Goal: Task Accomplishment & Management: Manage account settings

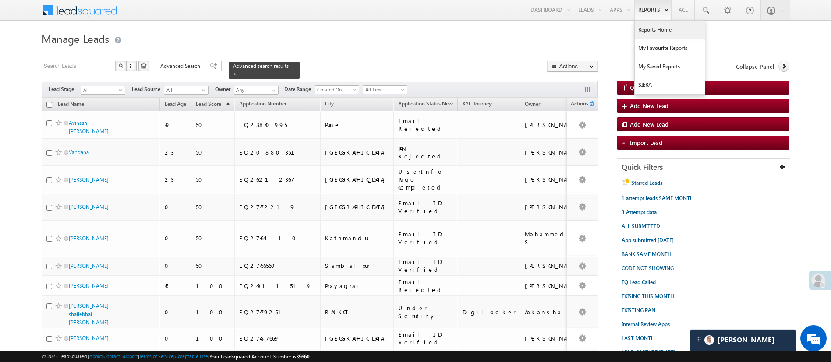
click at [657, 28] on link "Reports Home" at bounding box center [670, 30] width 70 height 18
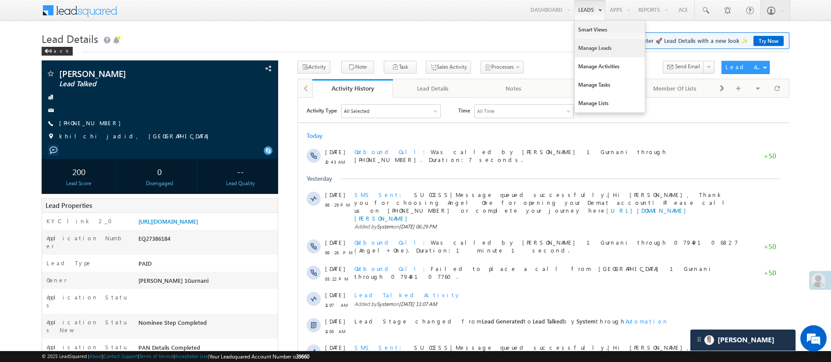
click at [590, 47] on link "Manage Leads" at bounding box center [610, 48] width 70 height 18
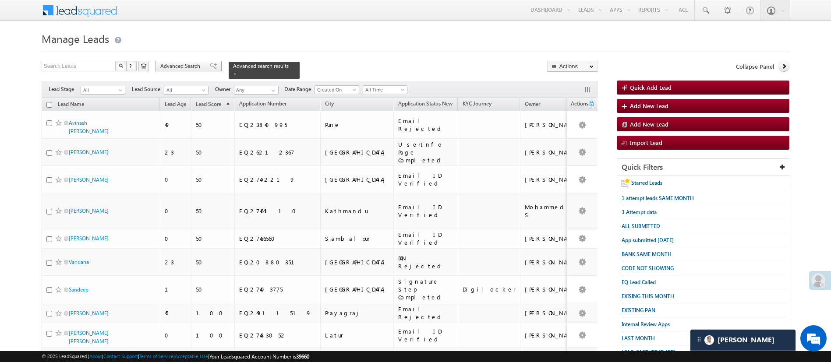
click at [196, 62] on span "Advanced Search" at bounding box center [181, 66] width 42 height 8
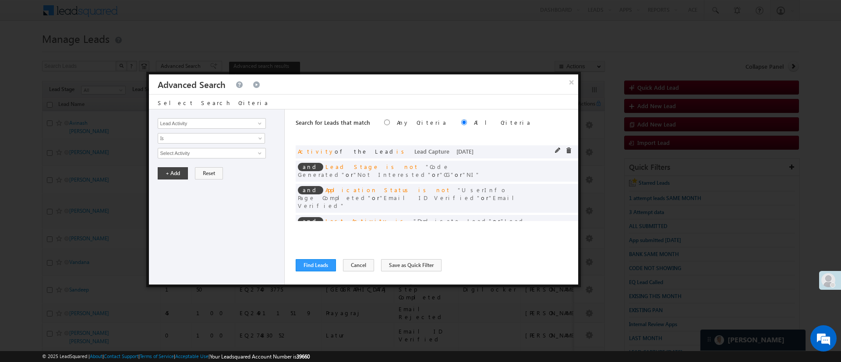
click at [562, 152] on div at bounding box center [565, 152] width 21 height 8
click at [566, 152] on span at bounding box center [569, 151] width 6 height 6
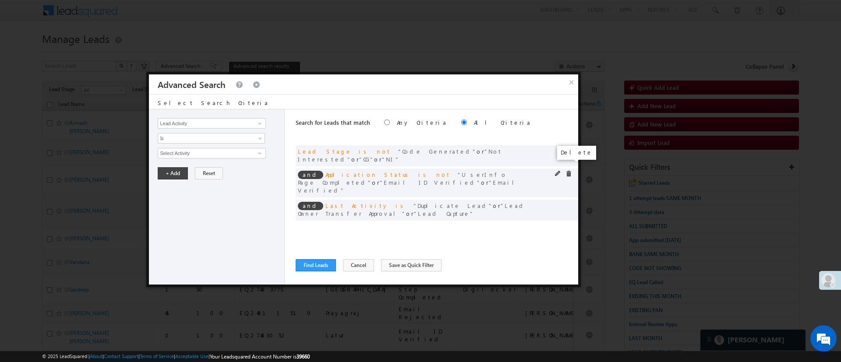
click at [568, 171] on span at bounding box center [569, 174] width 6 height 6
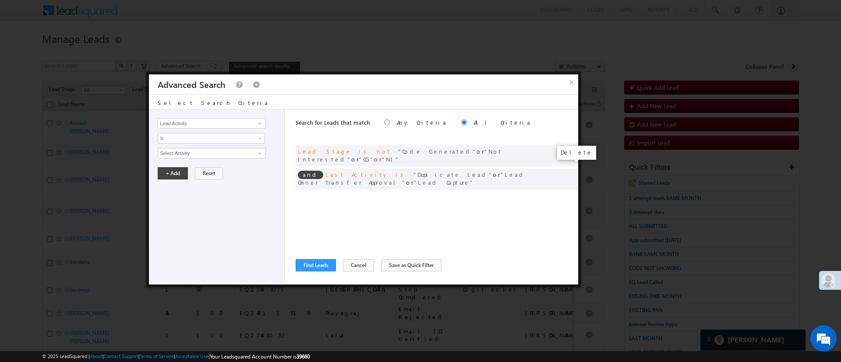
click at [0, 0] on span at bounding box center [0, 0] width 0 height 0
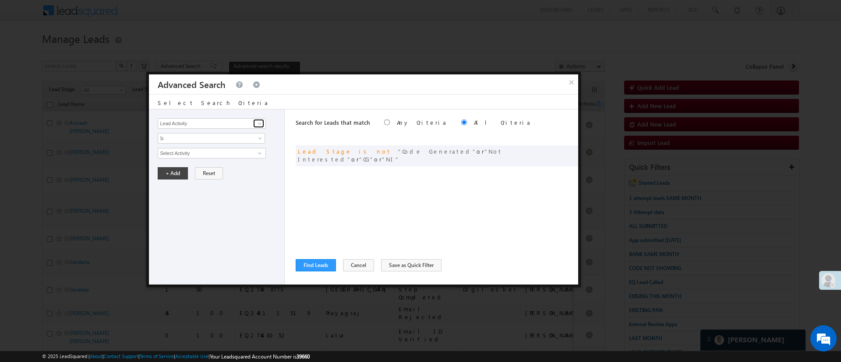
click at [257, 124] on span at bounding box center [259, 123] width 7 height 7
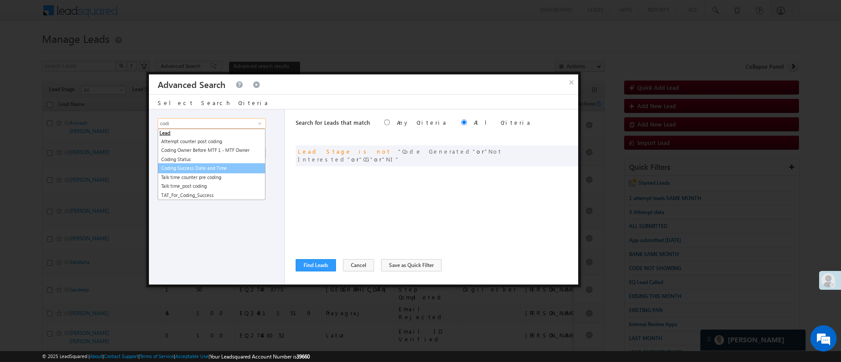
click at [232, 170] on link "Coding Success Date and Time" at bounding box center [212, 168] width 108 height 10
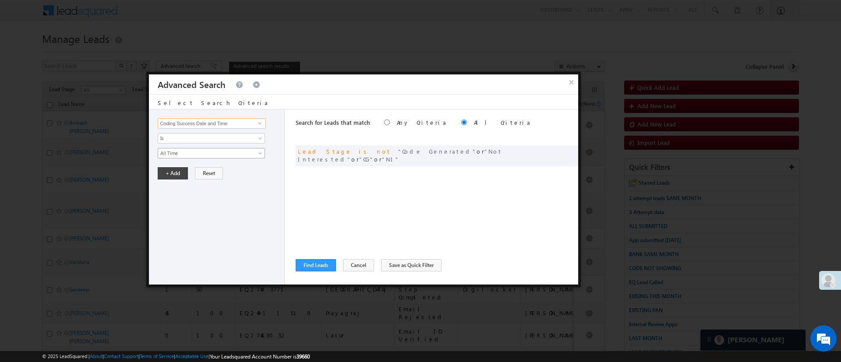
type input "Coding Success Date and Time"
click at [221, 159] on div "Lead Activity Task Sales Group Prospect Id WA Last Message Timestamp 4th Day Di…" at bounding box center [217, 197] width 136 height 175
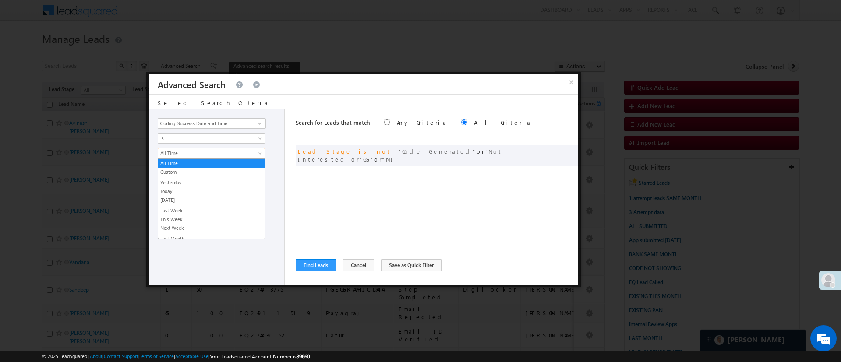
click at [223, 157] on link "All Time" at bounding box center [211, 153] width 107 height 11
click at [213, 190] on link "Today" at bounding box center [211, 191] width 107 height 8
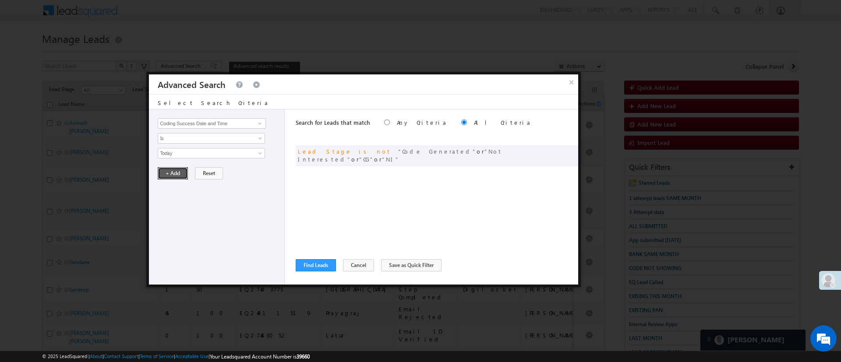
click at [171, 173] on button "+ Add" at bounding box center [173, 173] width 30 height 12
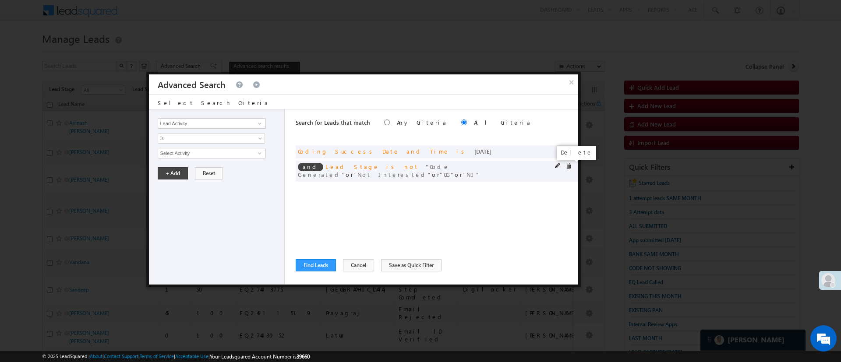
click at [569, 164] on span at bounding box center [569, 166] width 6 height 6
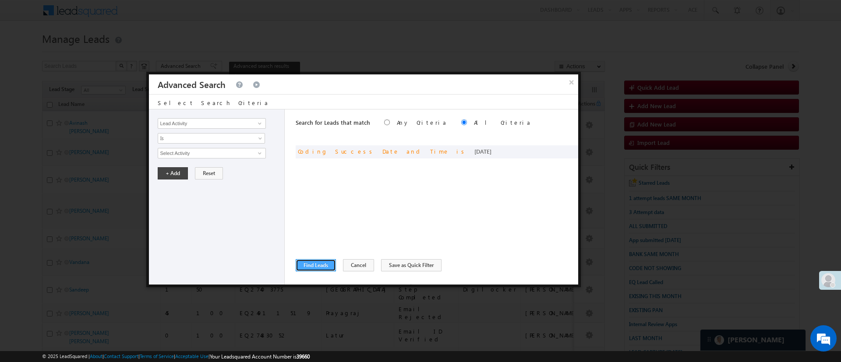
click at [329, 263] on button "Find Leads" at bounding box center [316, 265] width 40 height 12
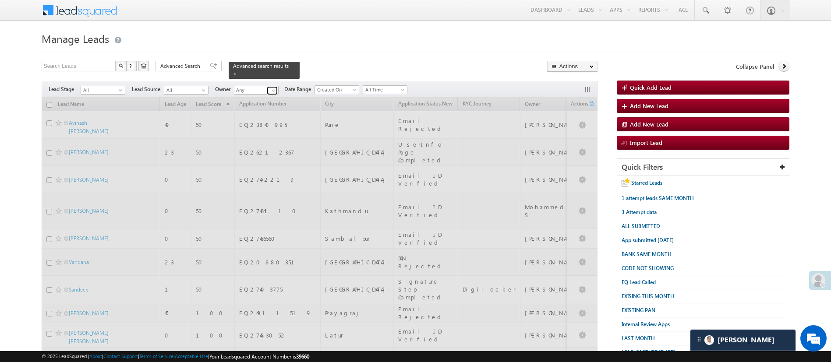
click at [269, 86] on link at bounding box center [272, 90] width 11 height 9
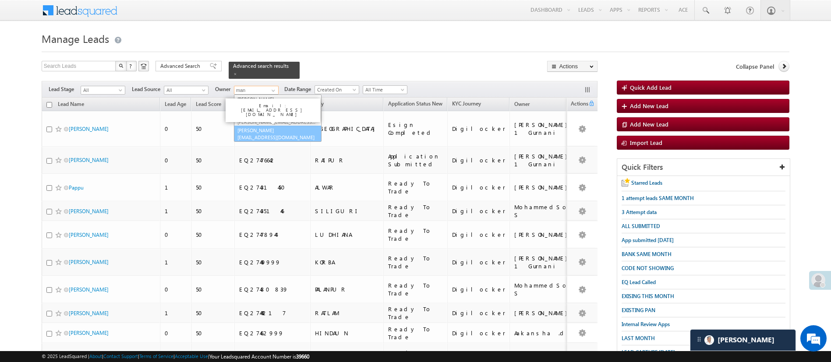
click at [279, 126] on link "Manish Panchal Manish.1Panchal@angelbroking.com" at bounding box center [278, 134] width 88 height 17
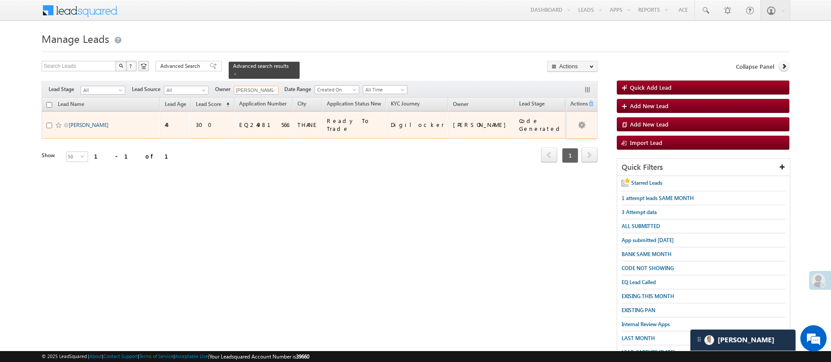
type input "[PERSON_NAME]"
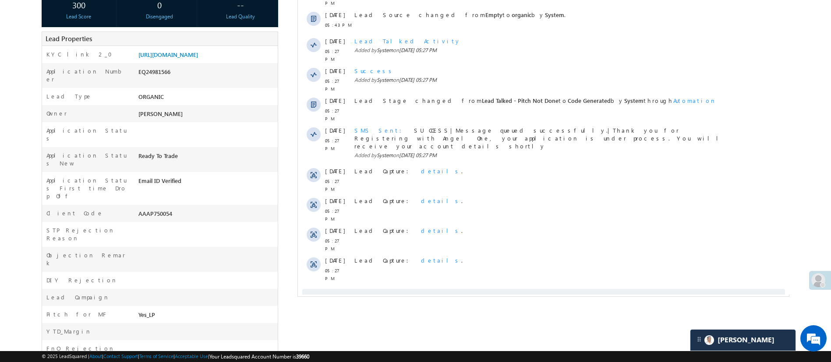
scroll to position [240, 0]
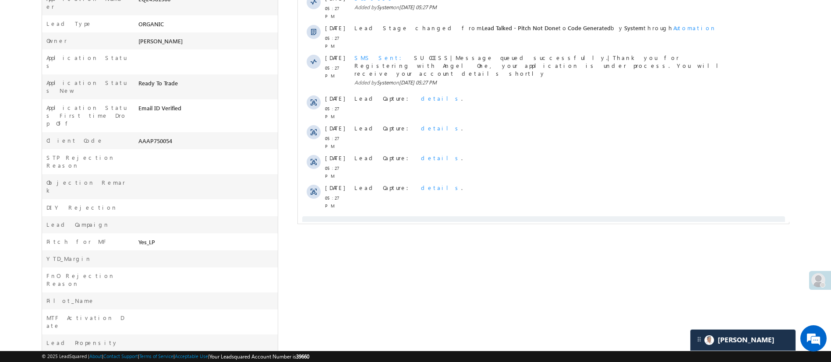
click at [524, 223] on span at bounding box center [520, 227] width 8 height 8
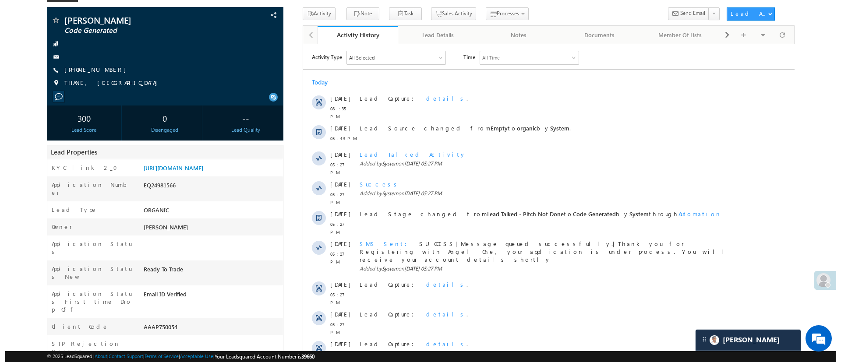
scroll to position [0, 0]
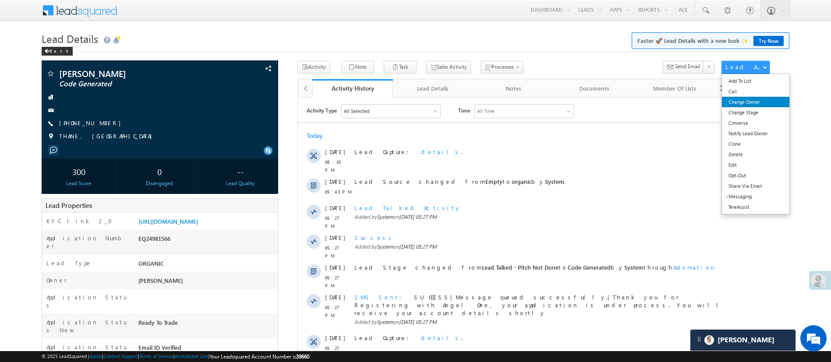
click at [755, 97] on link "Change Owner" at bounding box center [755, 102] width 67 height 11
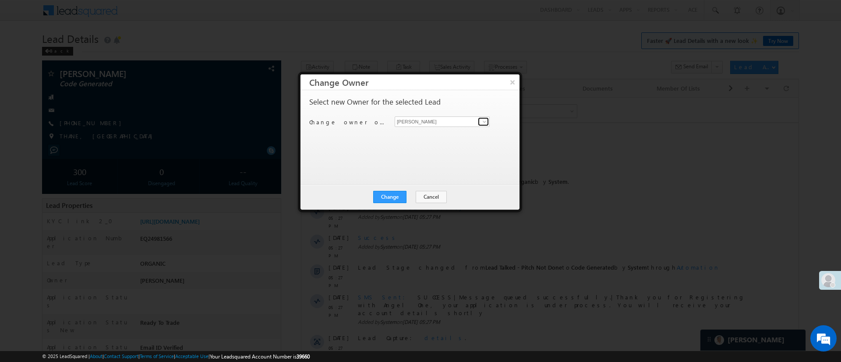
click at [485, 122] on span at bounding box center [484, 121] width 7 height 7
click at [462, 133] on link "MohammedSohail S MohammedSohail.S@angelbroking.com" at bounding box center [442, 135] width 95 height 17
type input "MohammedSohail S"
click at [385, 194] on button "Change" at bounding box center [389, 197] width 33 height 12
